Goal: Task Accomplishment & Management: Use online tool/utility

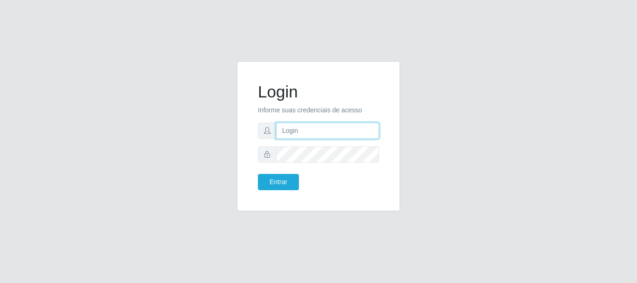
click at [325, 132] on input "text" at bounding box center [327, 131] width 103 height 16
click at [312, 128] on input "ritaiwof@b5" at bounding box center [327, 131] width 103 height 16
type input "ritaiwof@B5"
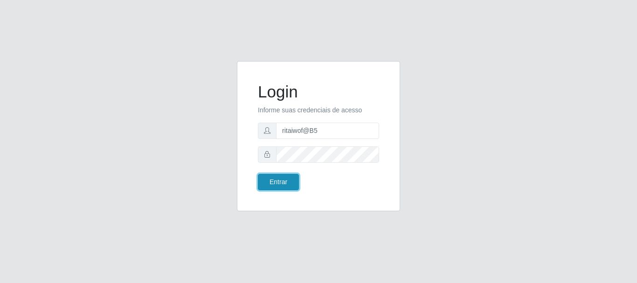
click at [282, 182] on button "Entrar" at bounding box center [278, 182] width 41 height 16
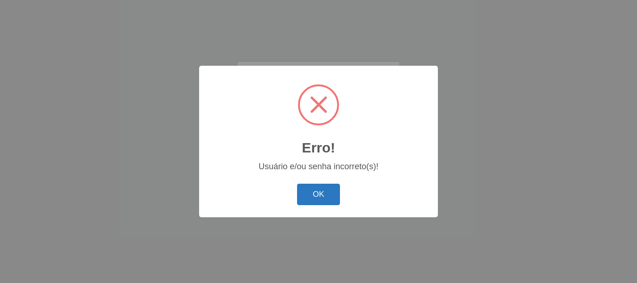
click at [323, 196] on button "OK" at bounding box center [318, 195] width 43 height 22
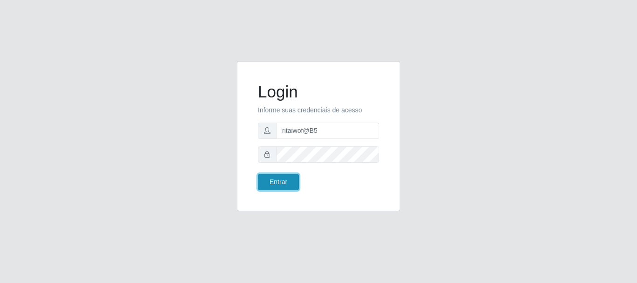
click at [277, 181] on button "Entrar" at bounding box center [278, 182] width 41 height 16
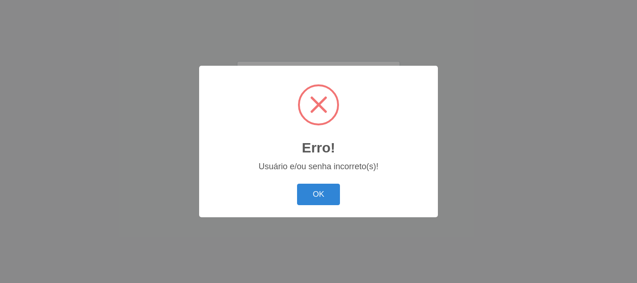
drag, startPoint x: 310, startPoint y: 191, endPoint x: 311, endPoint y: 184, distance: 7.6
click at [309, 193] on button "OK" at bounding box center [318, 195] width 43 height 22
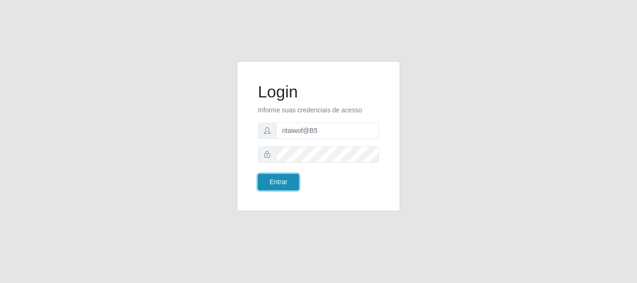
click at [293, 182] on button "Entrar" at bounding box center [278, 182] width 41 height 16
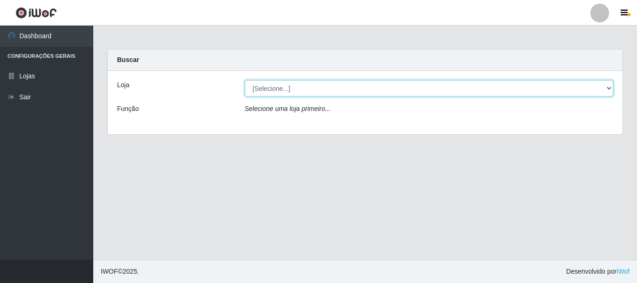
drag, startPoint x: 604, startPoint y: 88, endPoint x: 589, endPoint y: 96, distance: 17.1
click at [605, 88] on select "[Selecione...] Bemais Supermercados - B5 Anatólia" at bounding box center [429, 88] width 369 height 16
click at [245, 80] on select "[Selecione...] Bemais Supermercados - B5 Anatólia" at bounding box center [429, 88] width 369 height 16
click at [610, 88] on select "[Selecione...] Bemais Supermercados - B5 Anatólia" at bounding box center [429, 88] width 369 height 16
select select "405"
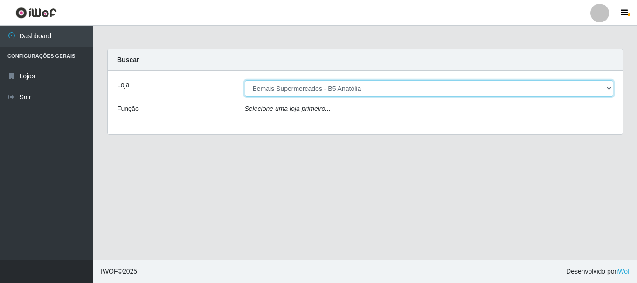
click at [245, 80] on select "[Selecione...] Bemais Supermercados - B5 Anatólia" at bounding box center [429, 88] width 369 height 16
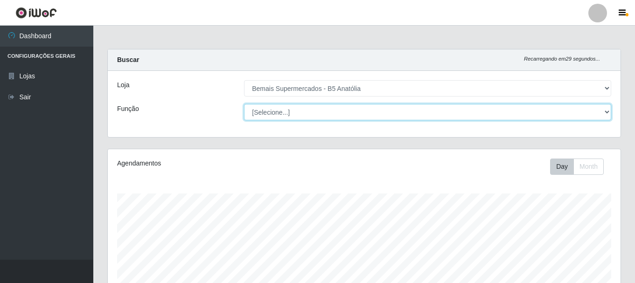
click at [604, 110] on select "[Selecione...] ASG ASG + ASG ++ Auxiliar de Estacionamento Auxiliar de Estacion…" at bounding box center [427, 112] width 367 height 16
select select "82"
click at [244, 104] on select "[Selecione...] ASG ASG + ASG ++ Auxiliar de Estacionamento Auxiliar de Estacion…" at bounding box center [427, 112] width 367 height 16
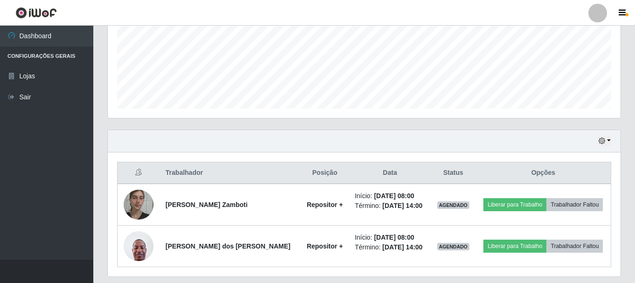
scroll to position [253, 0]
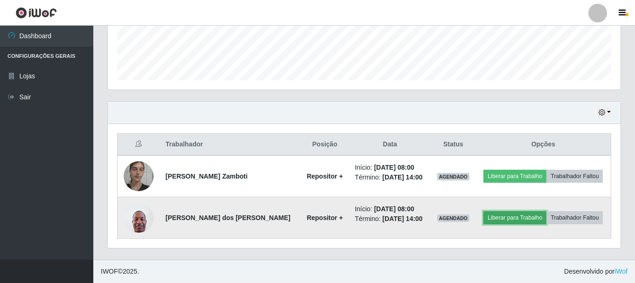
click at [495, 218] on button "Liberar para Trabalho" at bounding box center [514, 217] width 63 height 13
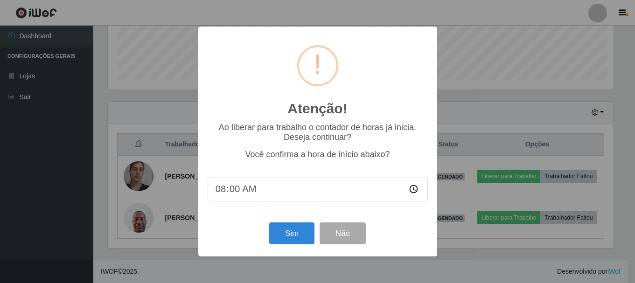
scroll to position [193, 508]
click at [280, 232] on button "Sim" at bounding box center [292, 233] width 45 height 22
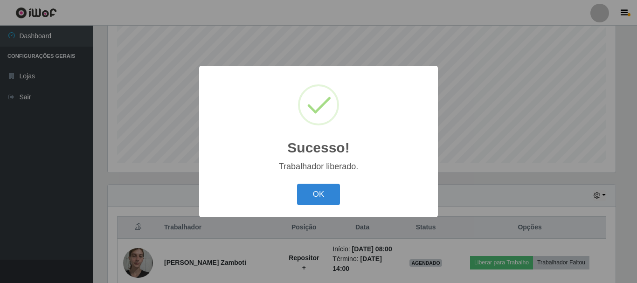
drag, startPoint x: 315, startPoint y: 197, endPoint x: 308, endPoint y: 218, distance: 22.1
click at [314, 195] on button "OK" at bounding box center [318, 195] width 43 height 22
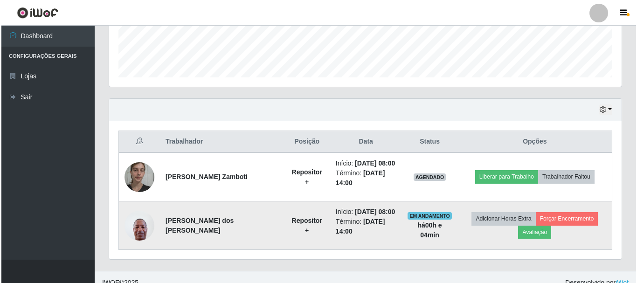
scroll to position [263, 0]
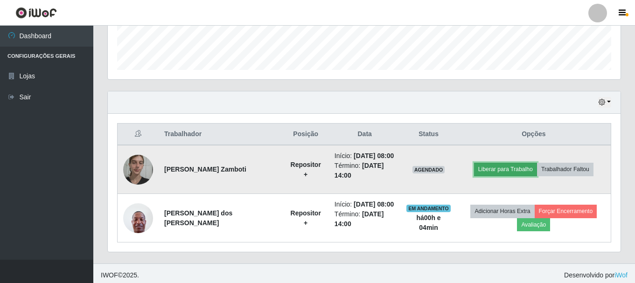
click at [507, 163] on button "Liberar para Trabalho" at bounding box center [505, 169] width 63 height 13
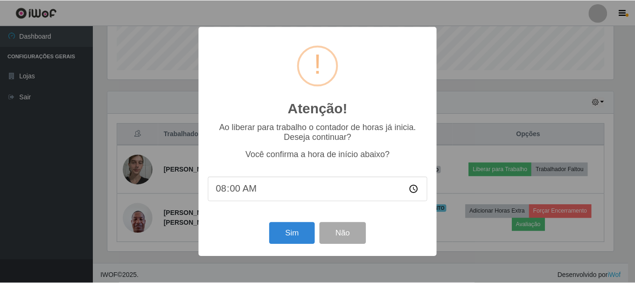
scroll to position [193, 508]
click at [294, 237] on button "Sim" at bounding box center [292, 233] width 45 height 22
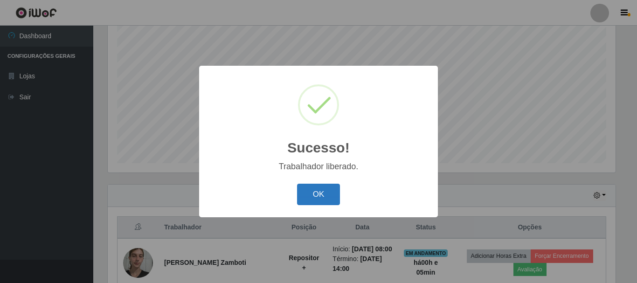
click at [328, 191] on button "OK" at bounding box center [318, 195] width 43 height 22
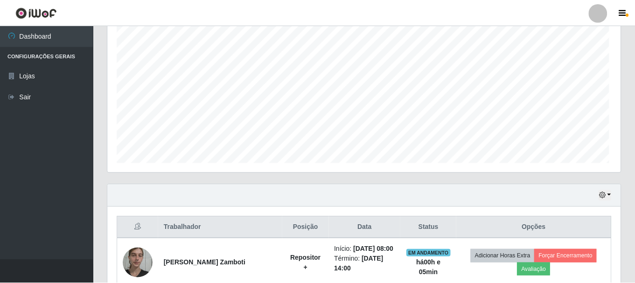
scroll to position [193, 512]
